Goal: Transaction & Acquisition: Purchase product/service

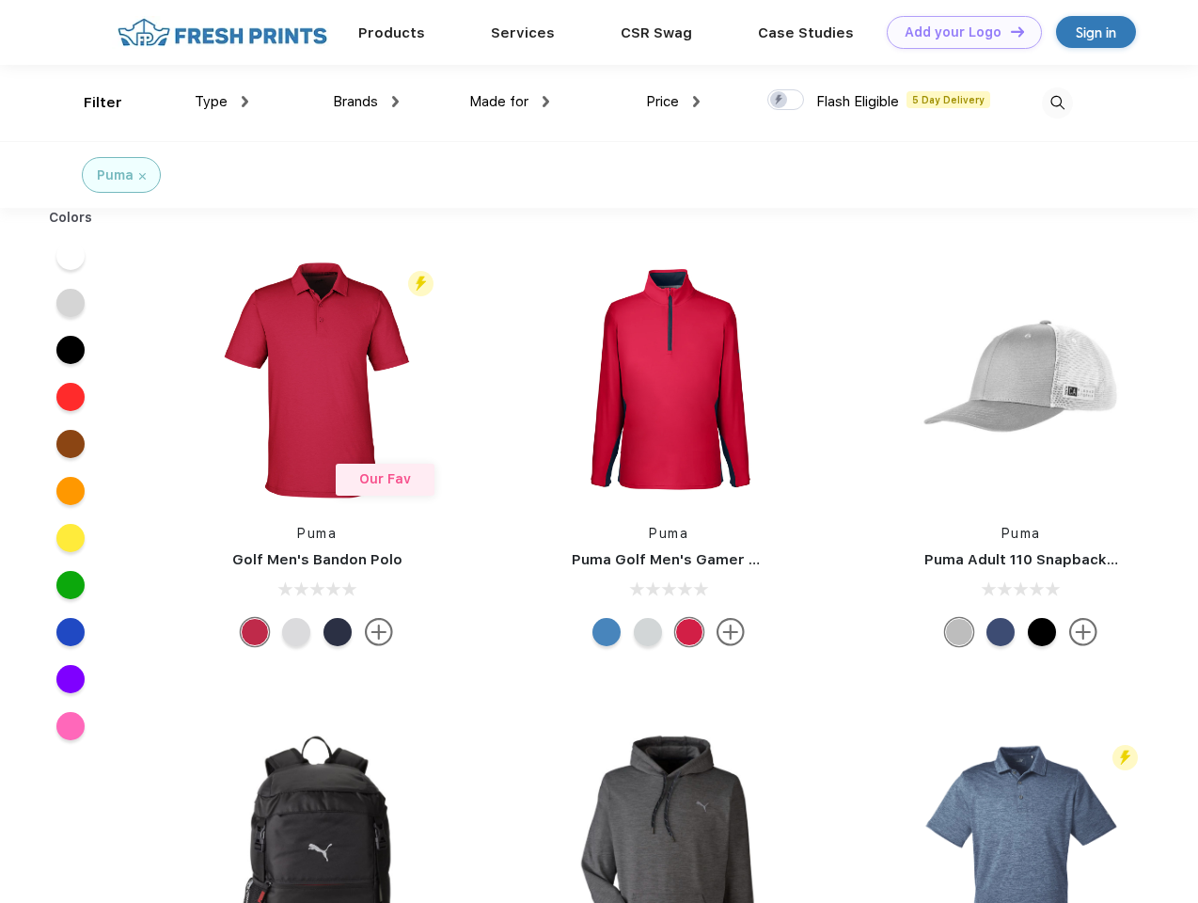
click at [958, 32] on link "Add your Logo Design Tool" at bounding box center [964, 32] width 155 height 33
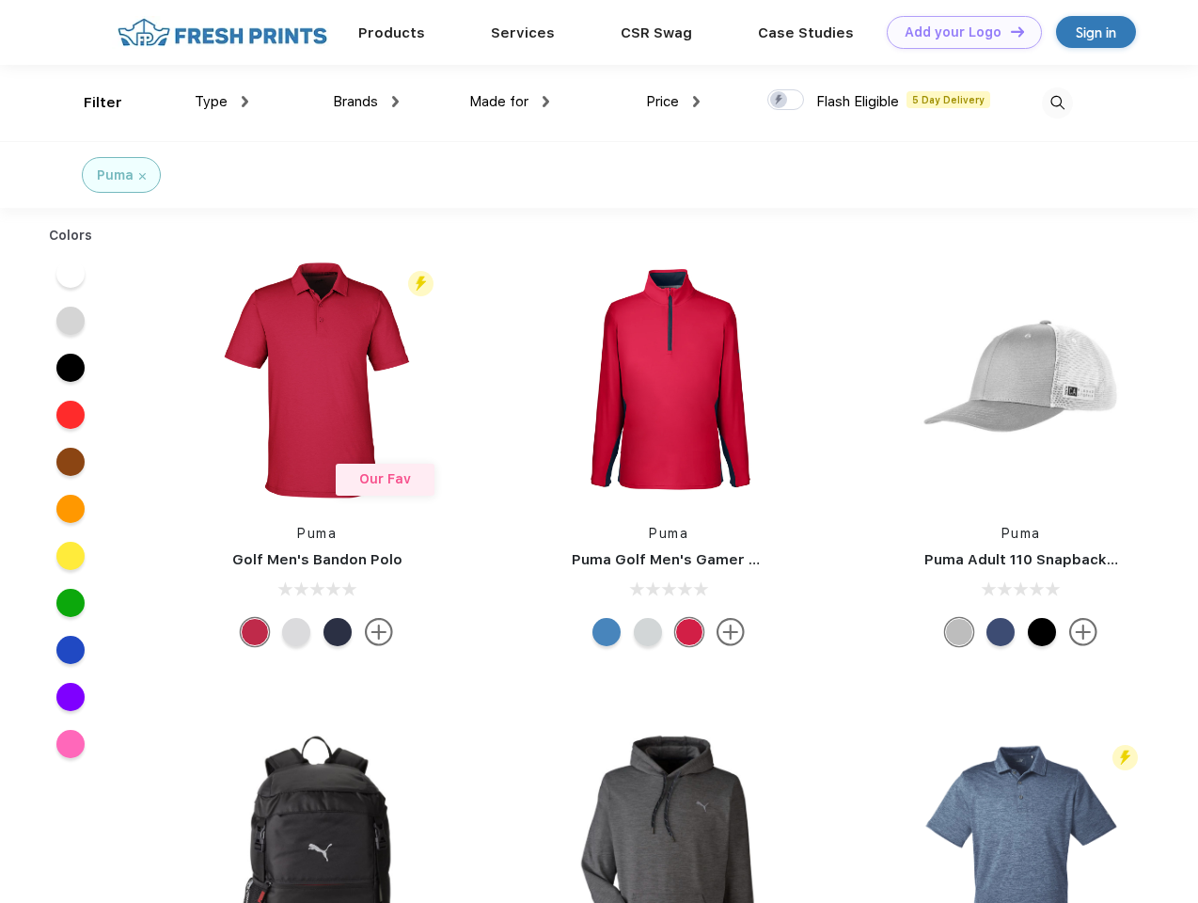
click at [0, 0] on div "Design Tool" at bounding box center [0, 0] width 0 height 0
click at [1009, 31] on link "Add your Logo Design Tool" at bounding box center [964, 32] width 155 height 33
click at [90, 103] on div "Filter" at bounding box center [103, 103] width 39 height 22
click at [222, 102] on span "Type" at bounding box center [211, 101] width 33 height 17
click at [366, 102] on span "Brands" at bounding box center [355, 101] width 45 height 17
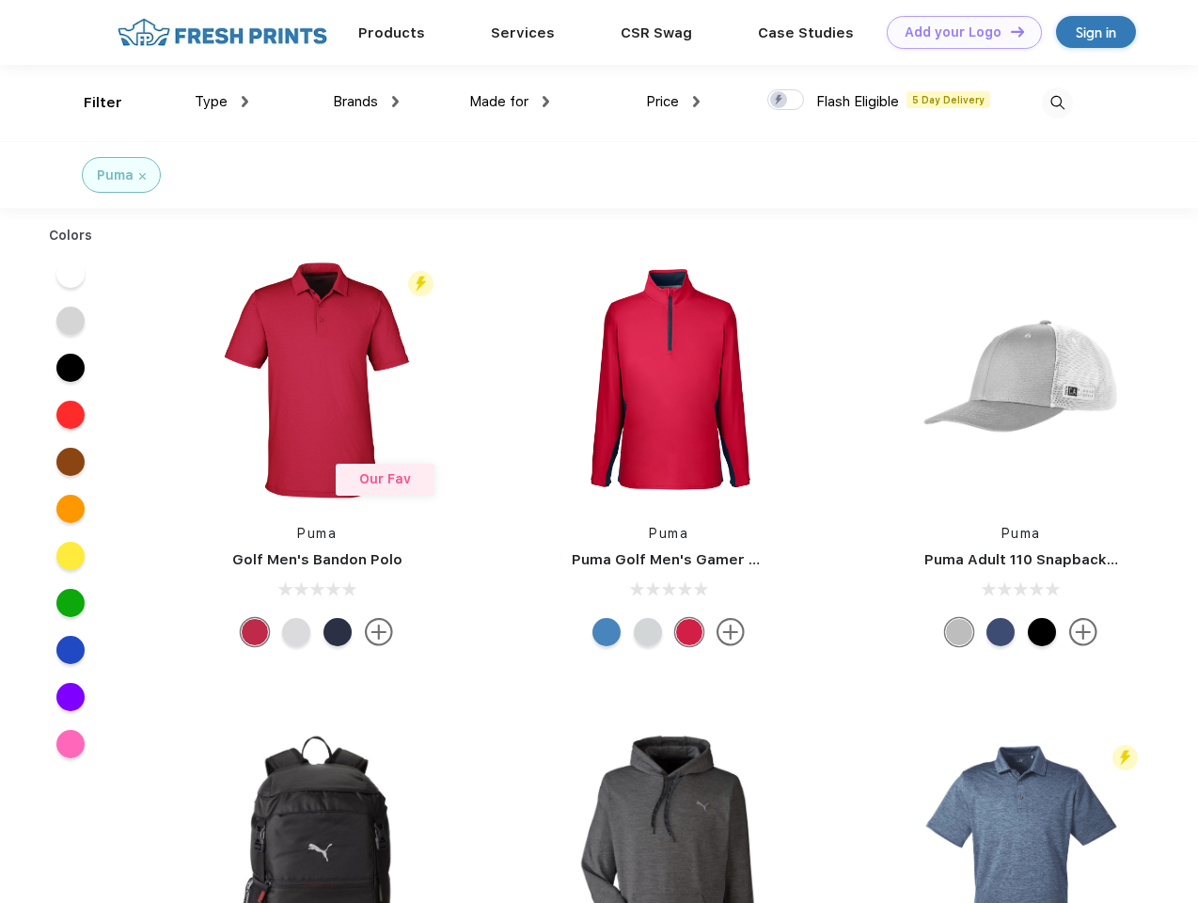
click at [510, 102] on span "Made for" at bounding box center [498, 101] width 59 height 17
click at [674, 102] on span "Price" at bounding box center [662, 101] width 33 height 17
click at [786, 101] on div at bounding box center [786, 99] width 37 height 21
click at [780, 101] on input "checkbox" at bounding box center [774, 94] width 12 height 12
click at [1057, 103] on img at bounding box center [1057, 102] width 31 height 31
